Goal: Task Accomplishment & Management: Use online tool/utility

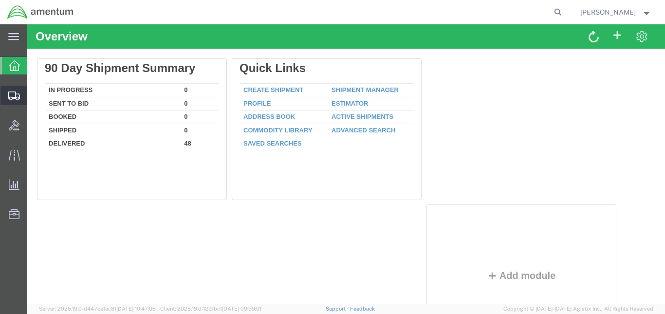
click at [0, 0] on span "Create from Template" at bounding box center [0, 0] width 0 height 0
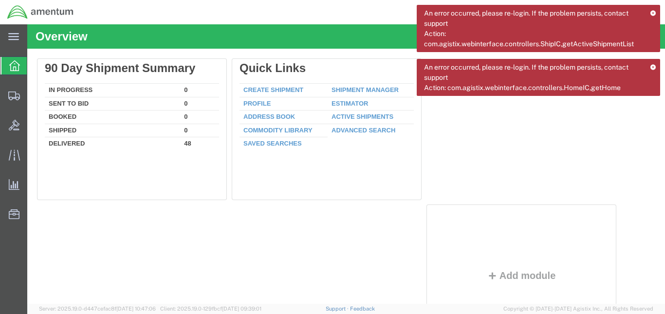
click at [653, 68] on icon at bounding box center [653, 66] width 6 height 5
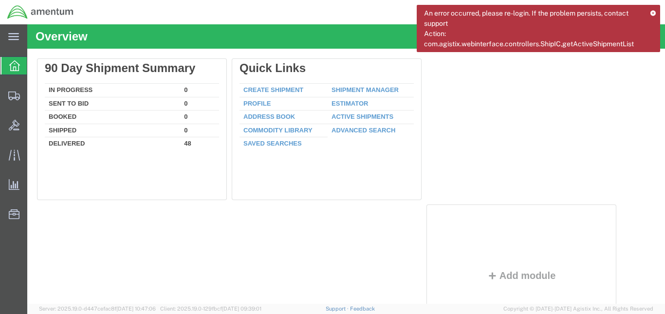
click at [654, 8] on div "An error occurred, please re-login. If the problem persists, contact support Ac…" at bounding box center [539, 28] width 244 height 47
click at [654, 10] on icon at bounding box center [653, 12] width 6 height 5
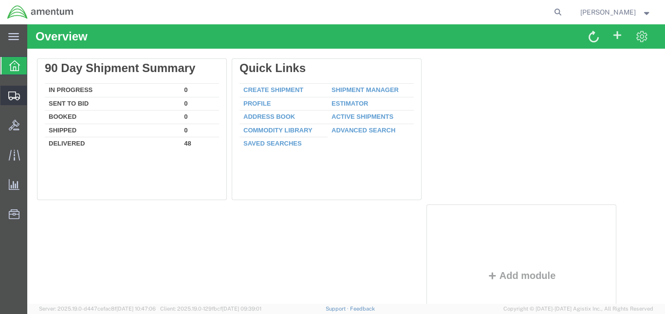
click at [0, 0] on span "Create from Template" at bounding box center [0, 0] width 0 height 0
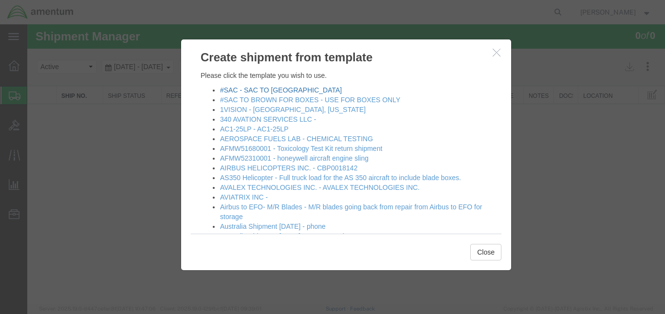
click at [265, 93] on link "#SAC - SAC TO [GEOGRAPHIC_DATA]" at bounding box center [281, 90] width 122 height 8
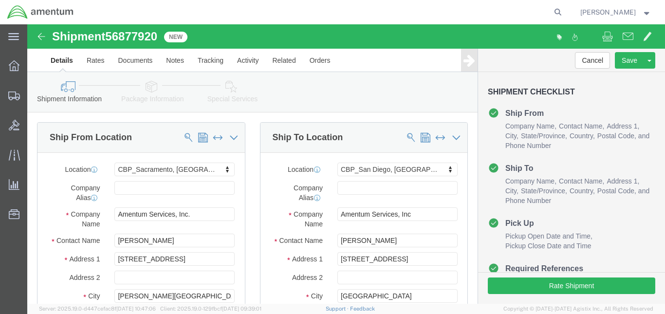
select select "49943"
select select "49947"
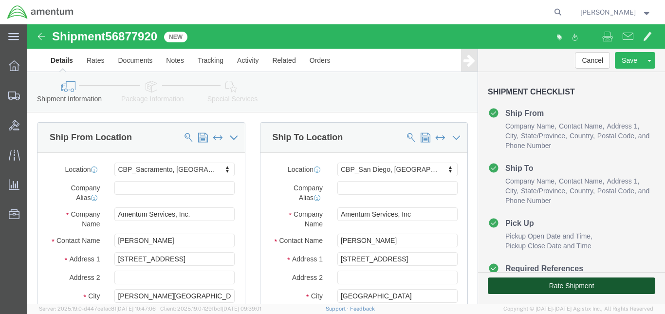
click button "Rate Shipment"
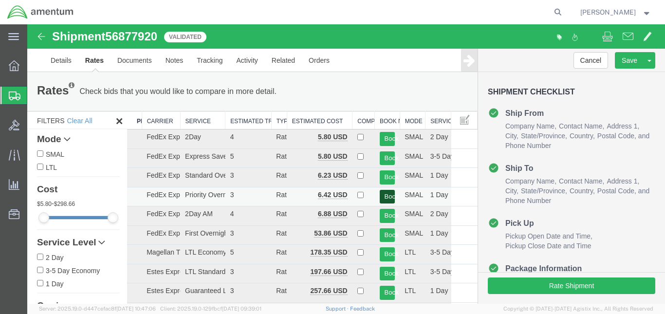
click at [380, 198] on button "Book" at bounding box center [388, 197] width 16 height 14
